Goal: Check status: Check status

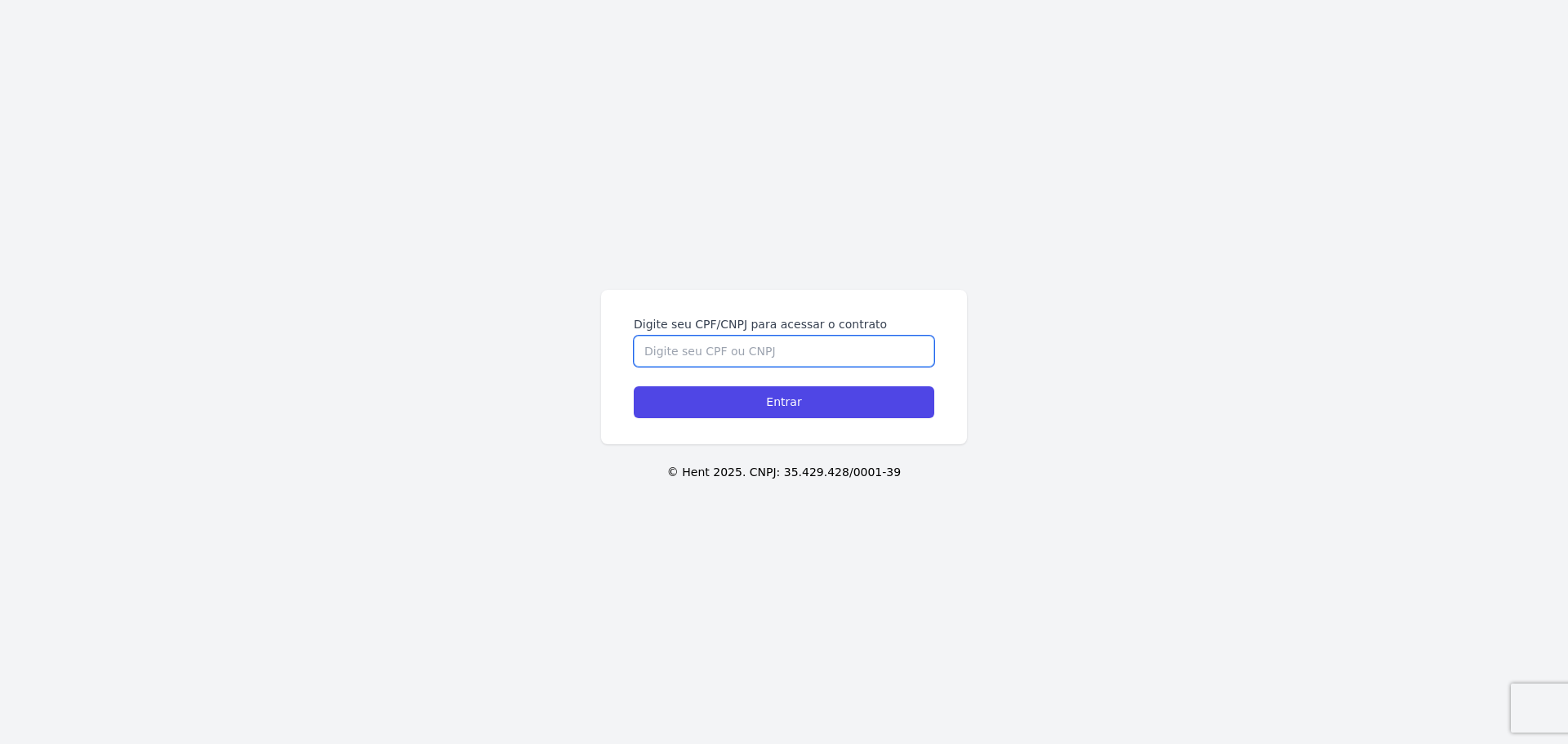
click at [726, 340] on input "Digite seu CPF/CNPJ para acessar o contrato" at bounding box center [784, 351] width 300 height 31
type input "48922340100"
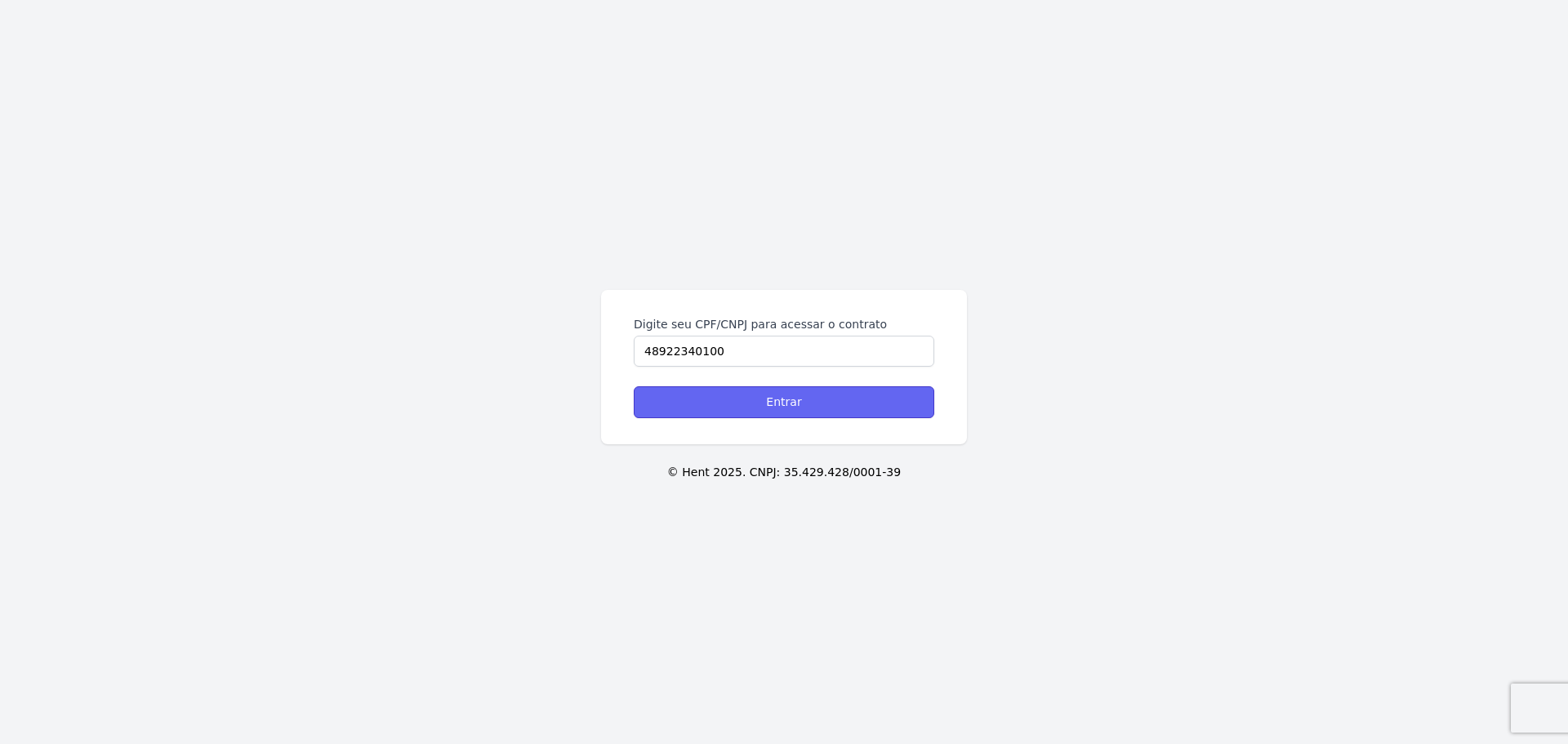
click at [735, 393] on input "Entrar" at bounding box center [784, 402] width 300 height 32
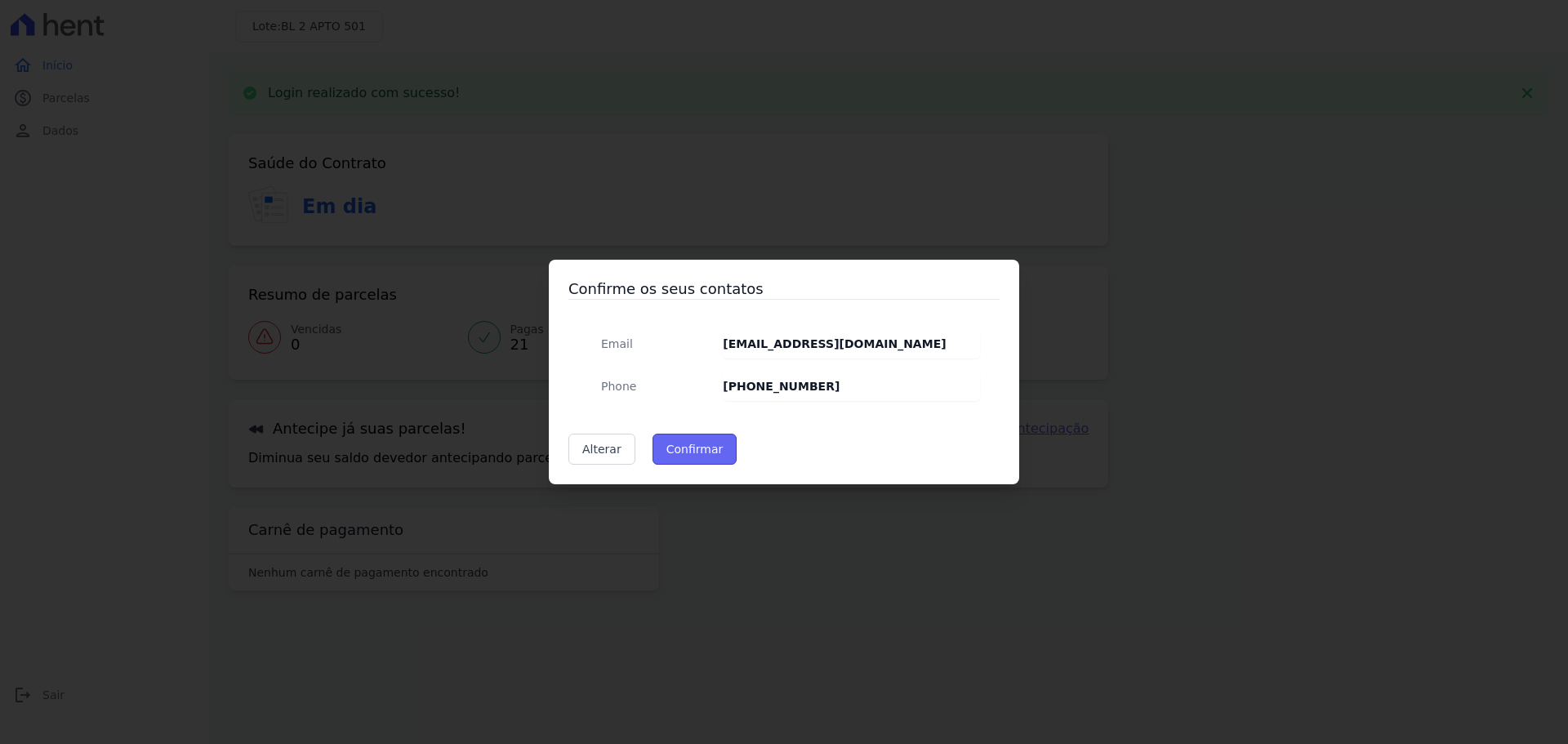
click at [702, 445] on button "Confirmar" at bounding box center [695, 450] width 85 height 31
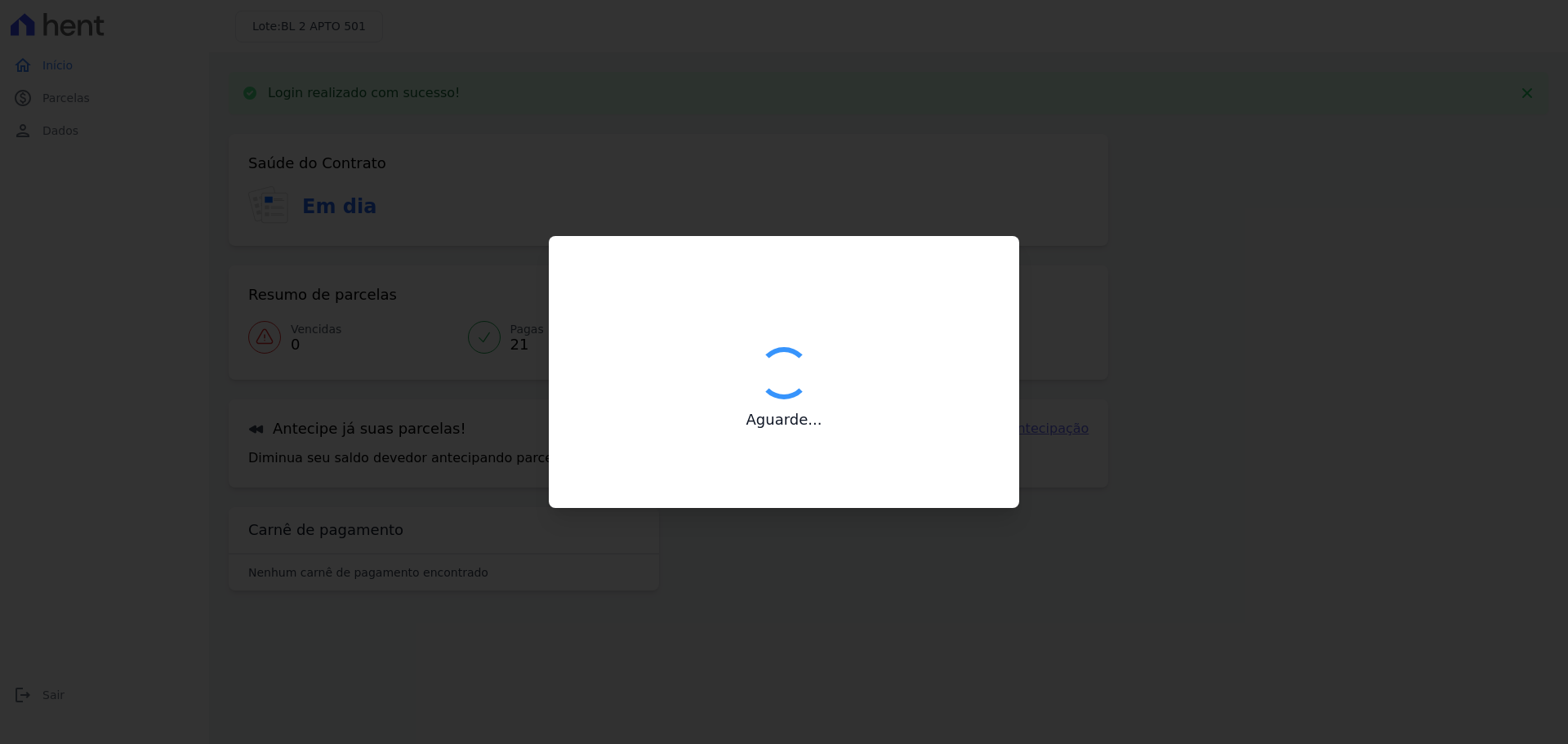
type input "Contatos confirmados com sucesso."
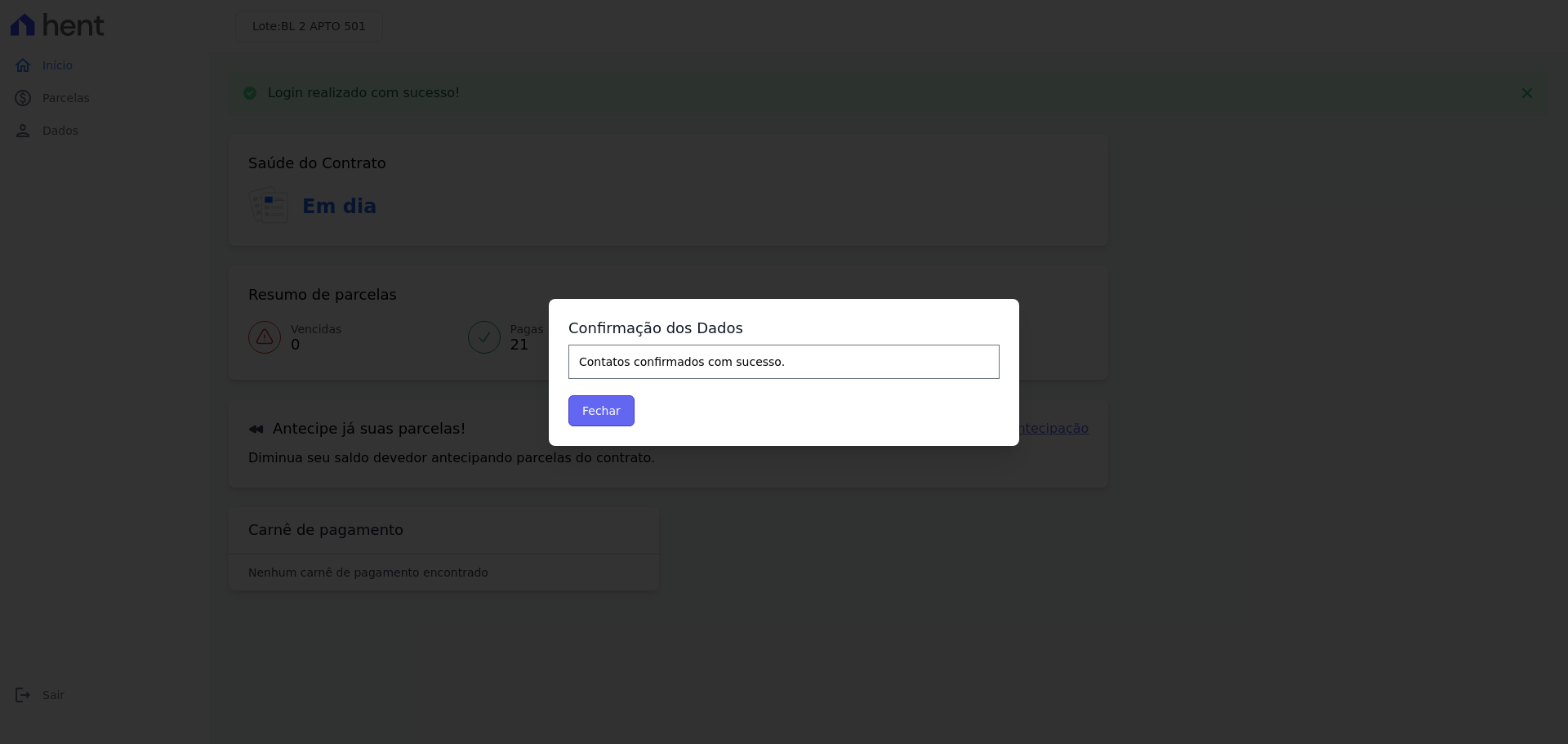
click at [605, 407] on button "Fechar" at bounding box center [601, 411] width 66 height 31
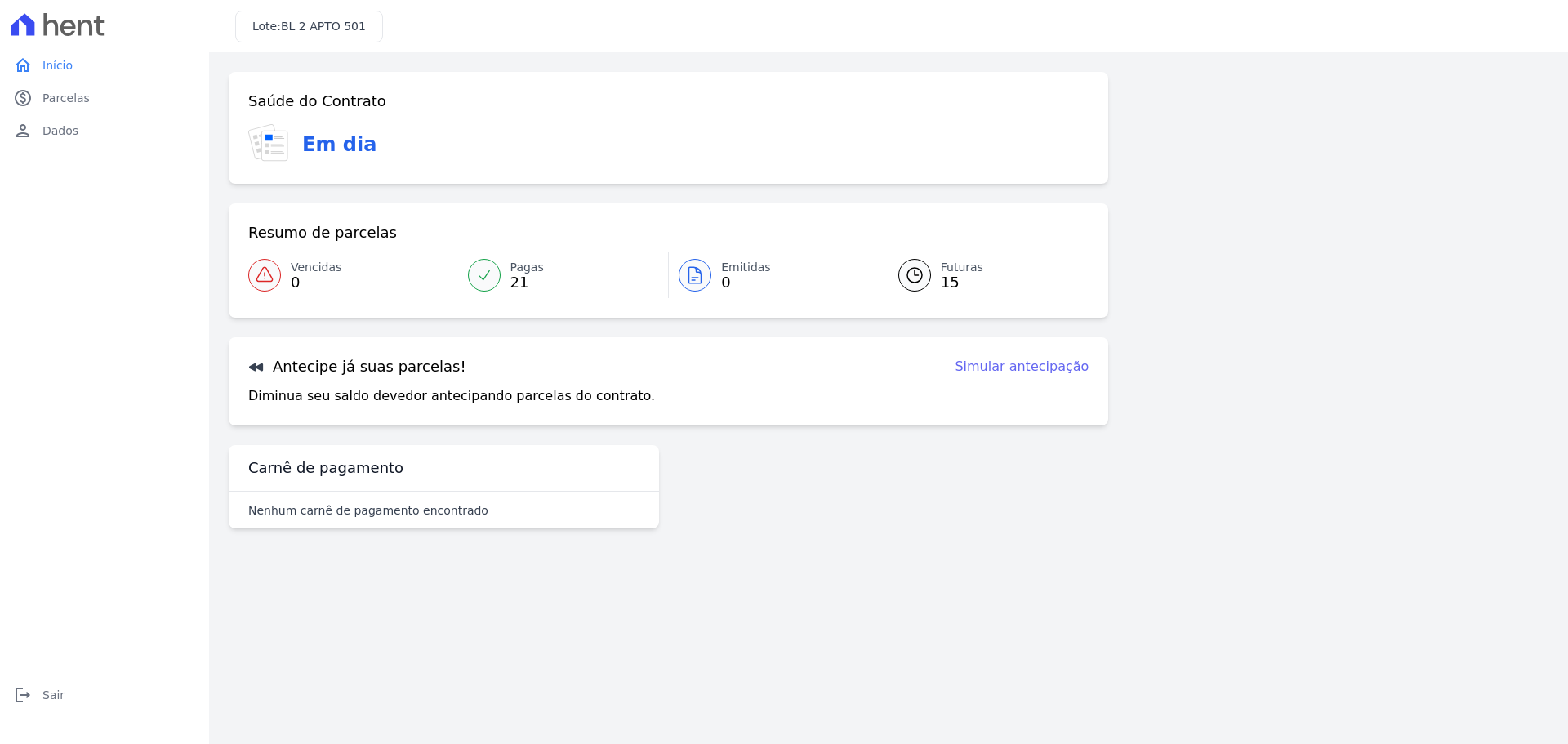
click at [1319, 137] on div "Saúde do Contrato Em dia Resumo de parcelas Vencidas 0 Pagas 21 Emitidas 0 Futu…" at bounding box center [888, 306] width 1319 height 470
click at [487, 286] on div at bounding box center [484, 275] width 33 height 33
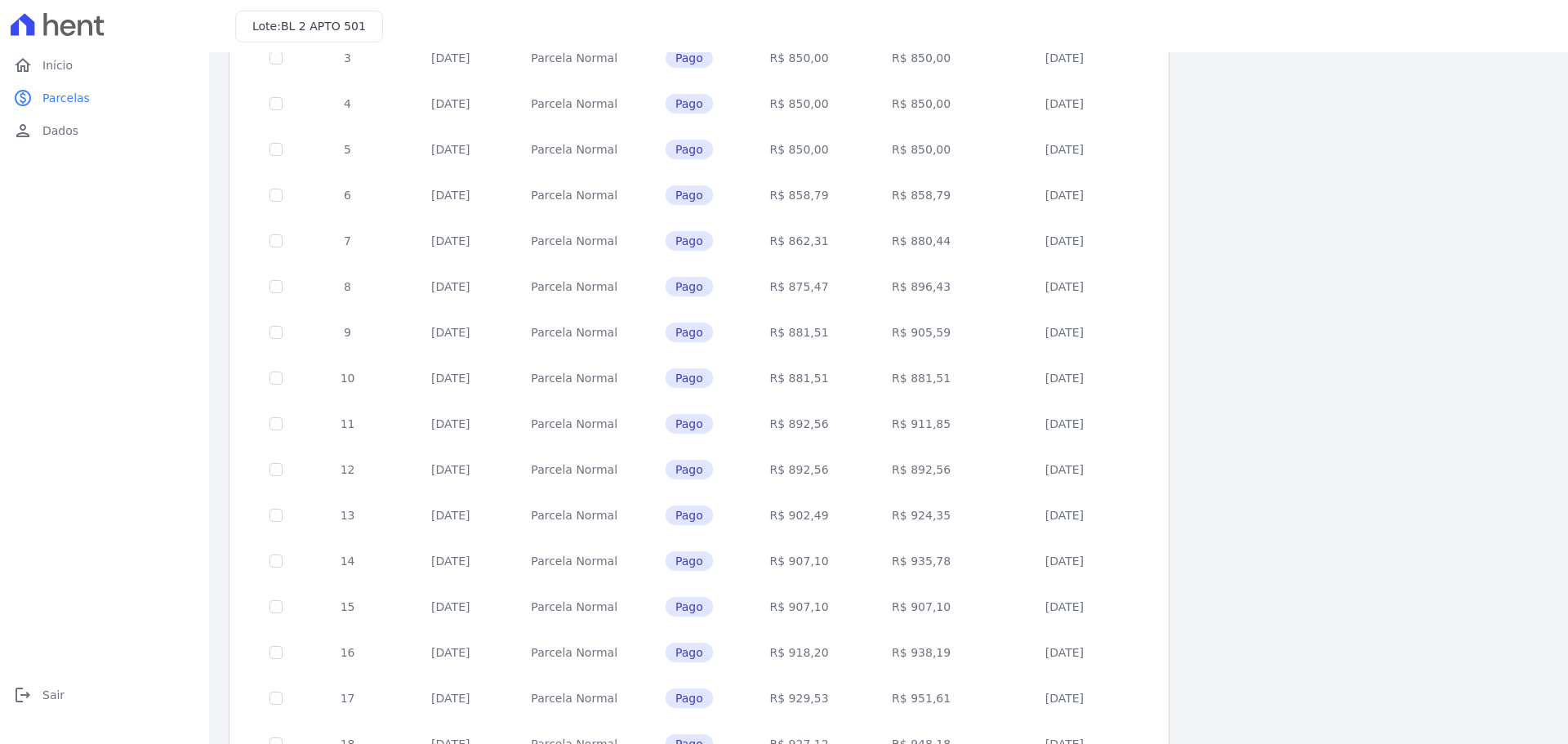
scroll to position [489, 0]
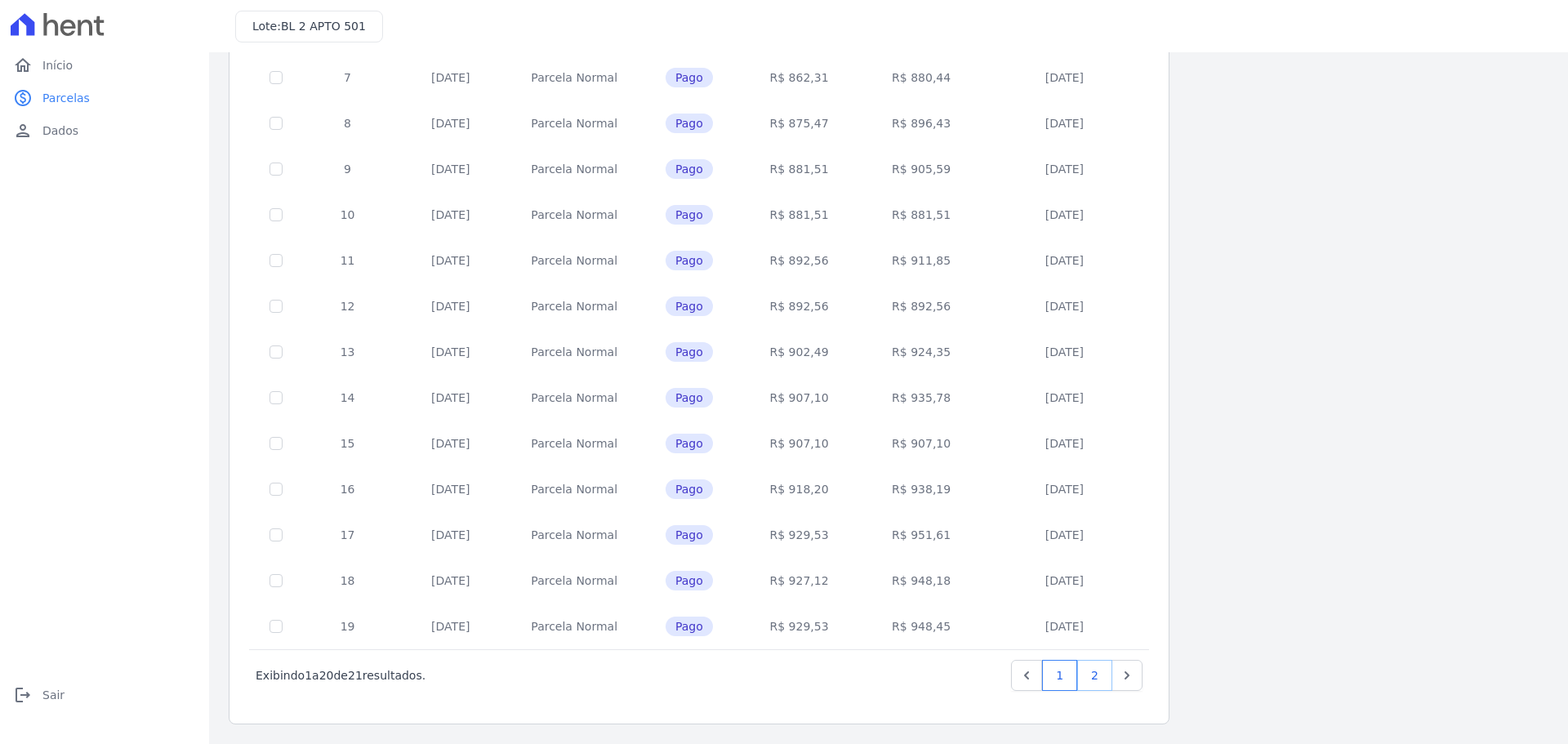
click at [1105, 678] on link "2" at bounding box center [1094, 676] width 35 height 31
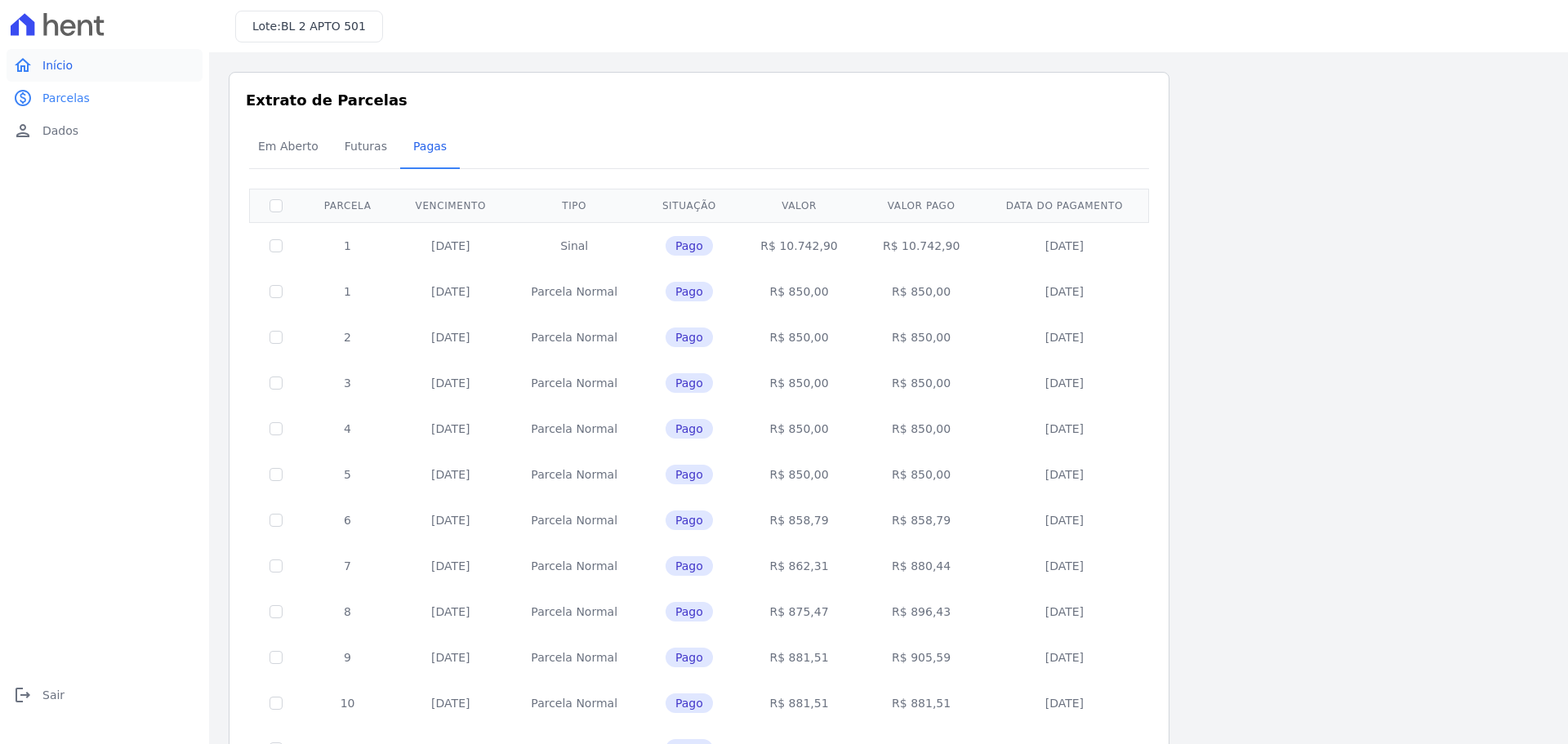
click at [57, 68] on span "Início" at bounding box center [57, 65] width 30 height 16
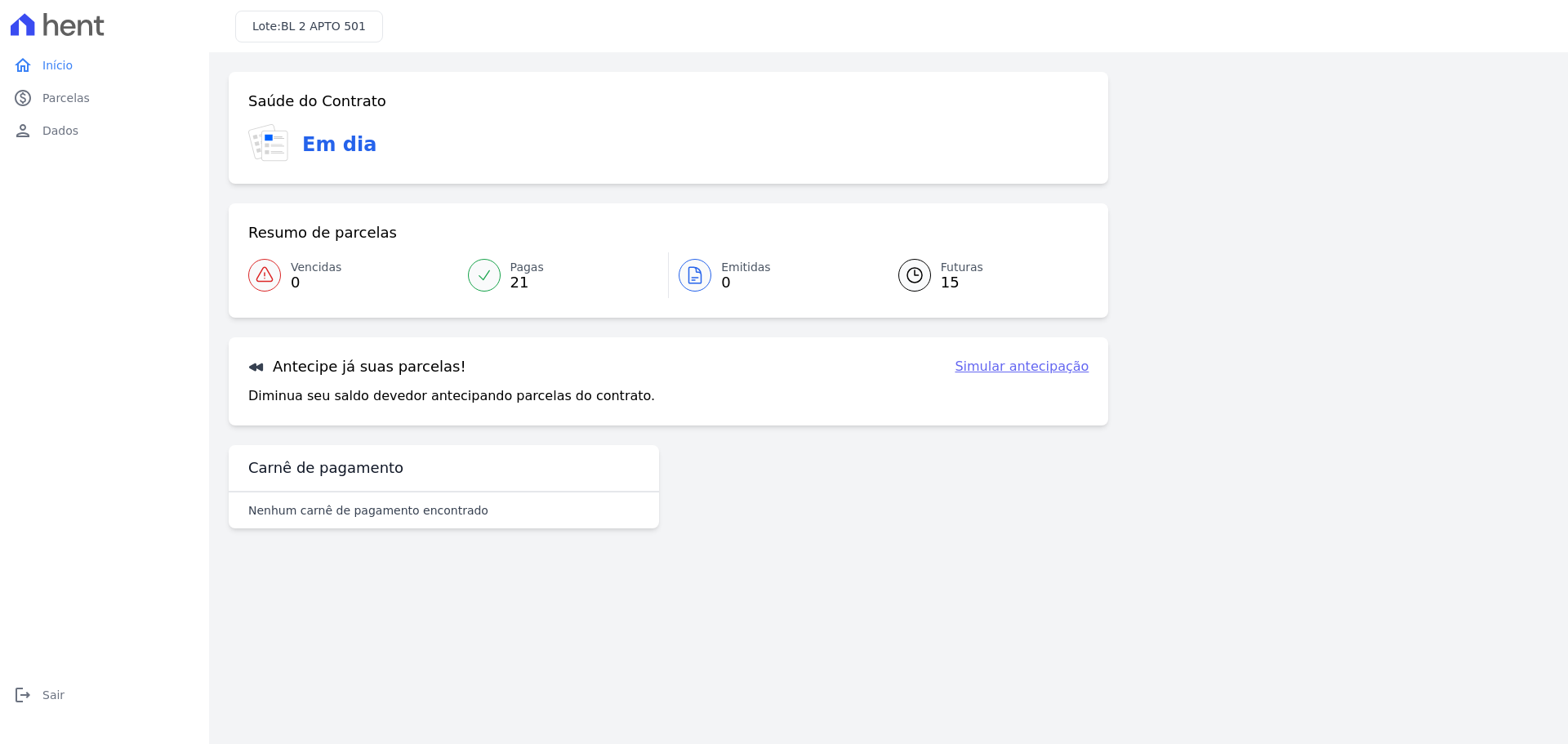
click at [930, 281] on link "Futuras 15" at bounding box center [984, 274] width 211 height 46
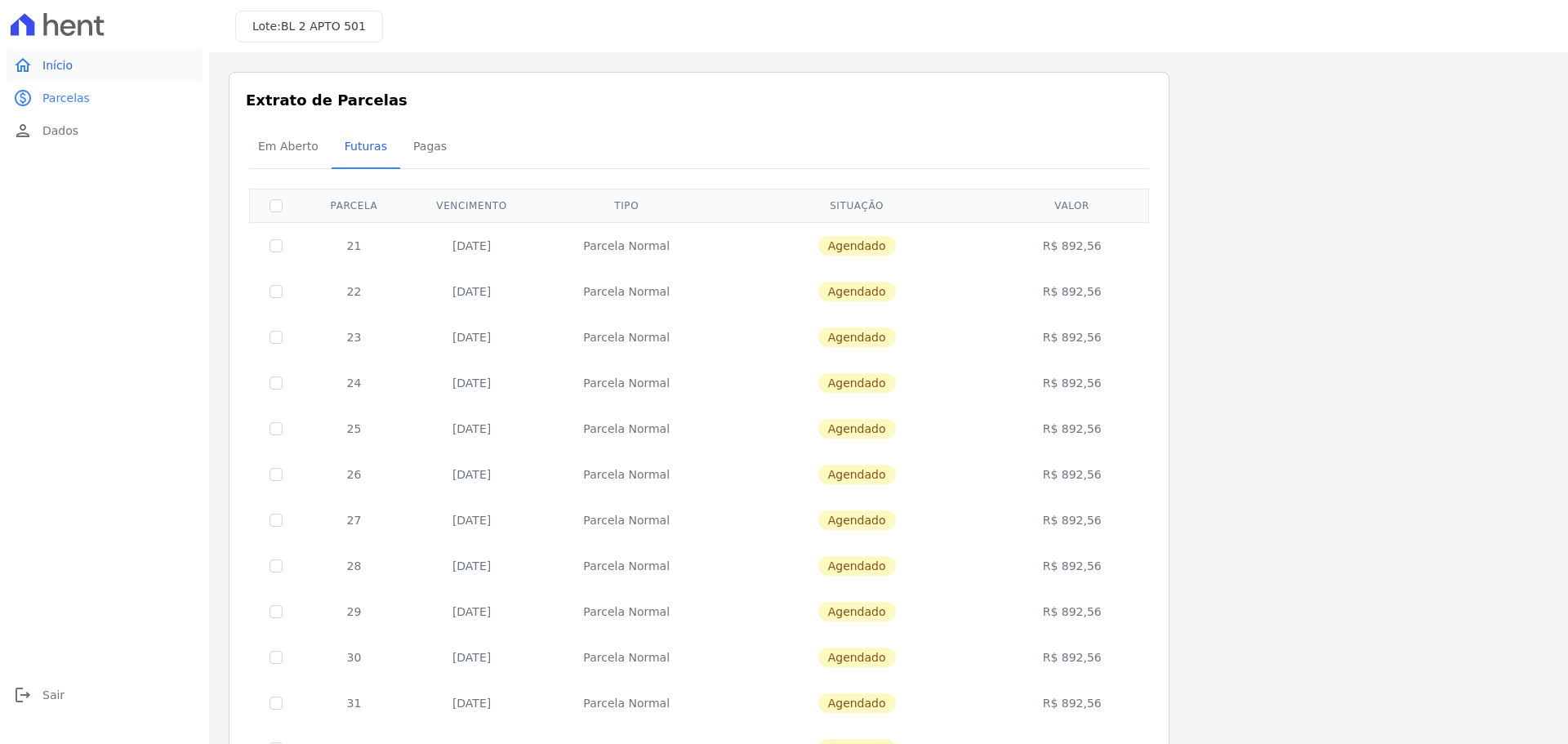
click at [60, 60] on span "Início" at bounding box center [57, 65] width 30 height 16
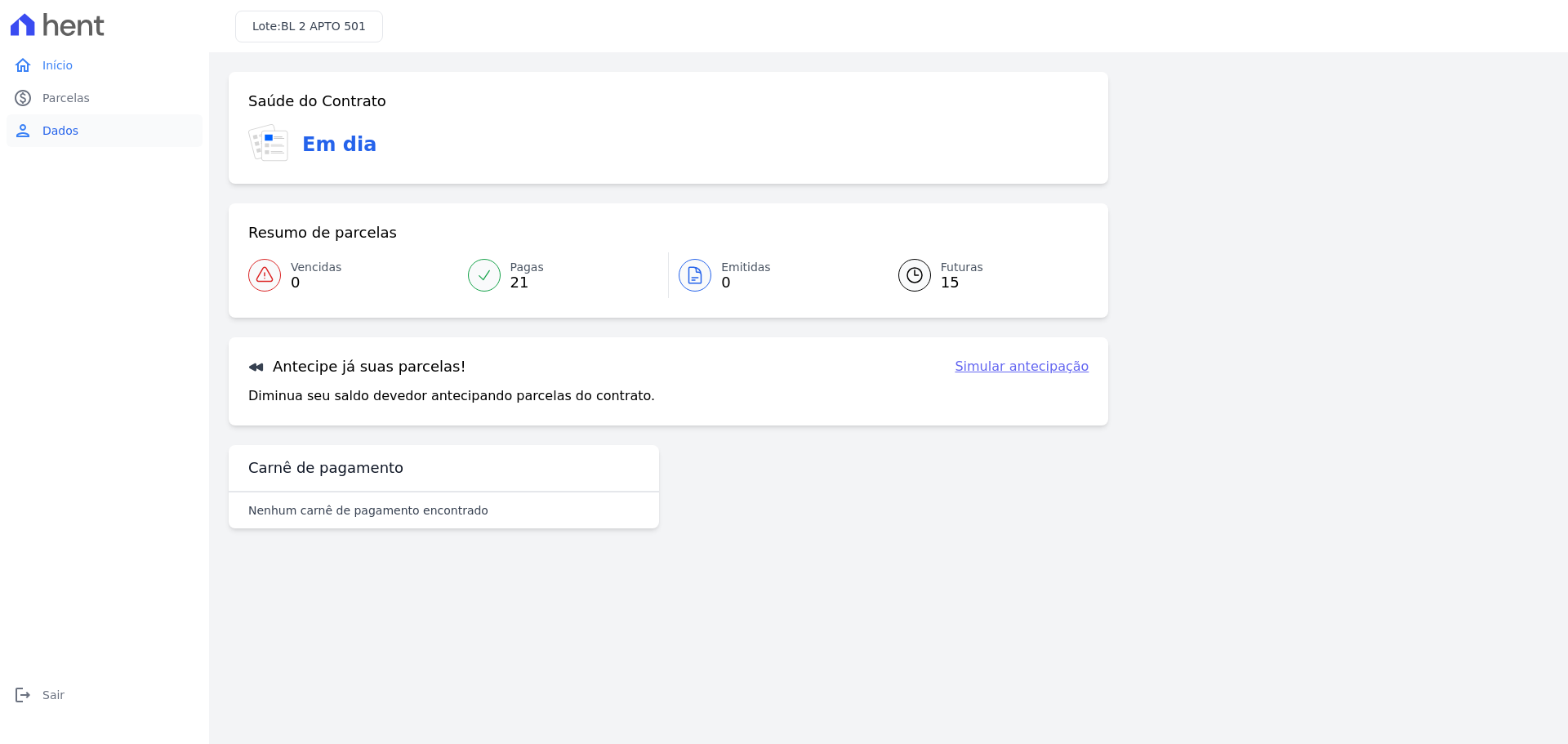
click at [53, 126] on span "Dados" at bounding box center [60, 130] width 36 height 16
